Goal: Find specific page/section: Find specific page/section

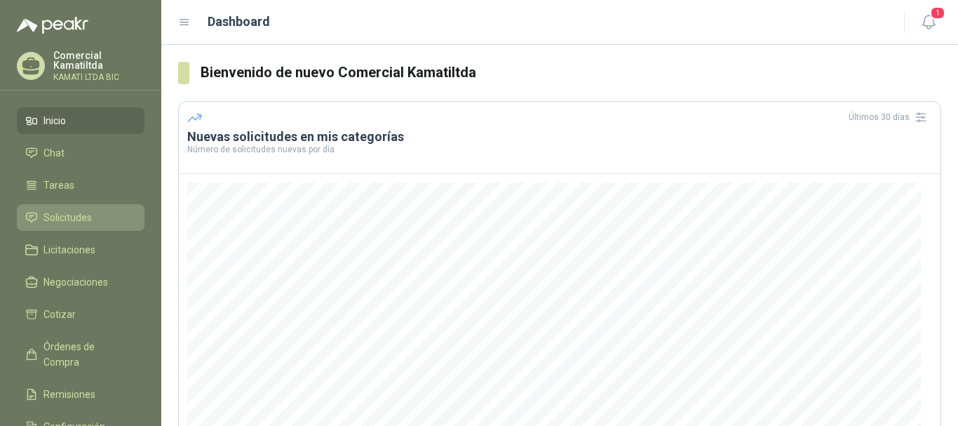
click at [74, 218] on span "Solicitudes" at bounding box center [67, 217] width 48 height 15
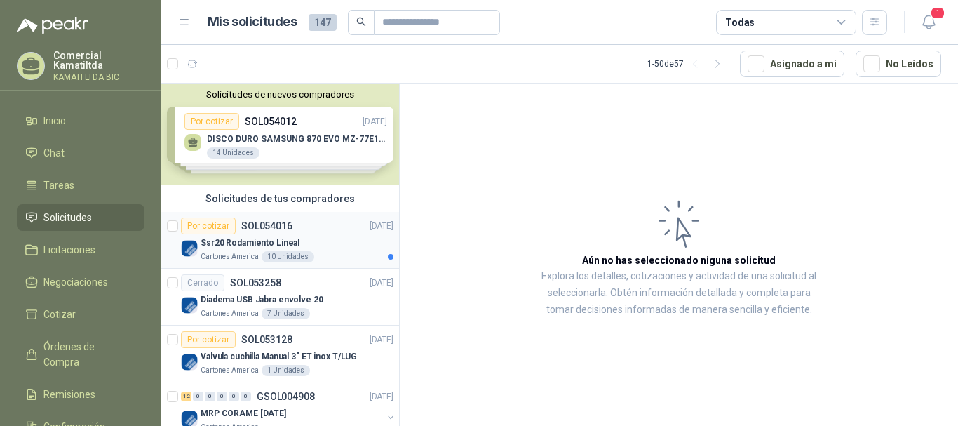
click at [302, 242] on div "Ssr20 Rodamiento Lineal" at bounding box center [297, 242] width 193 height 17
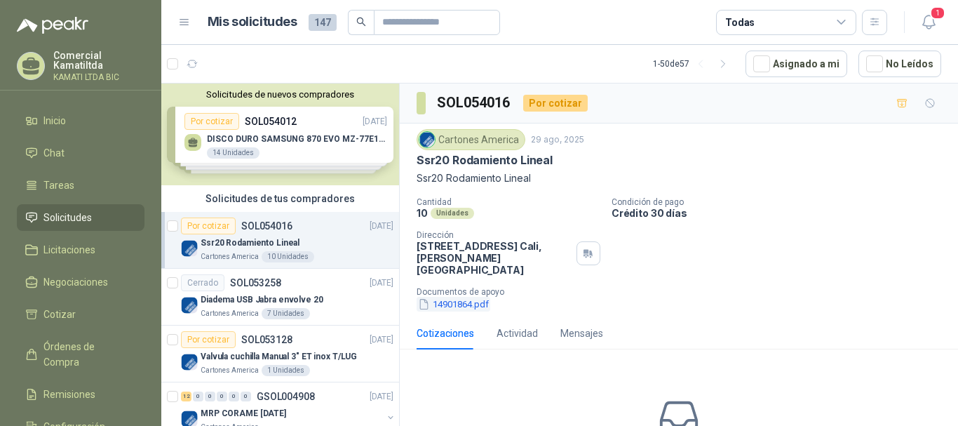
click at [467, 297] on button "14901864.pdf" at bounding box center [454, 304] width 74 height 15
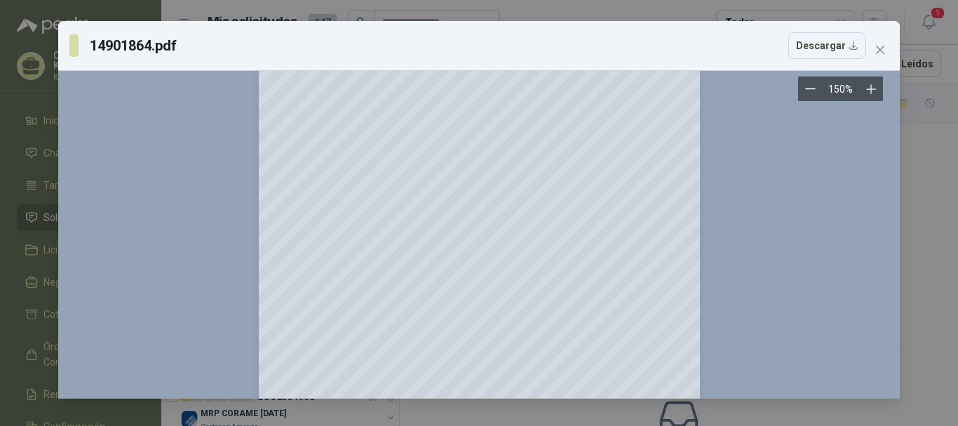
scroll to position [957, 0]
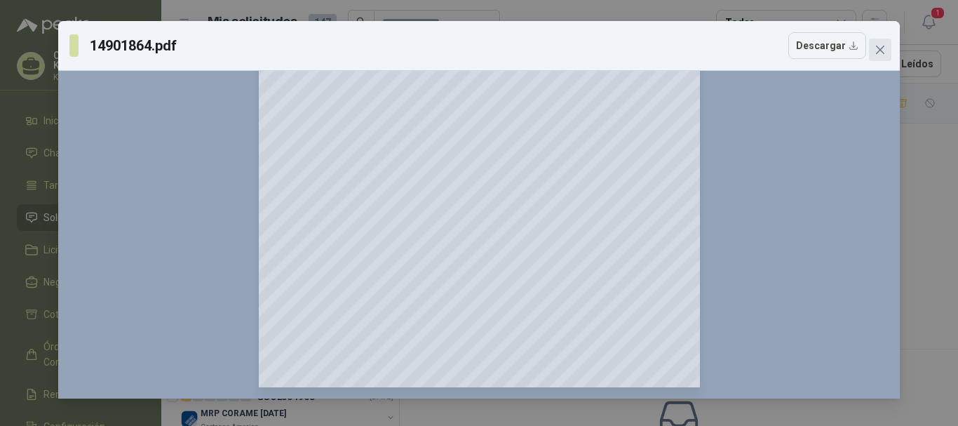
click at [880, 50] on icon "close" at bounding box center [880, 50] width 8 height 8
